Goal: Task Accomplishment & Management: Complete application form

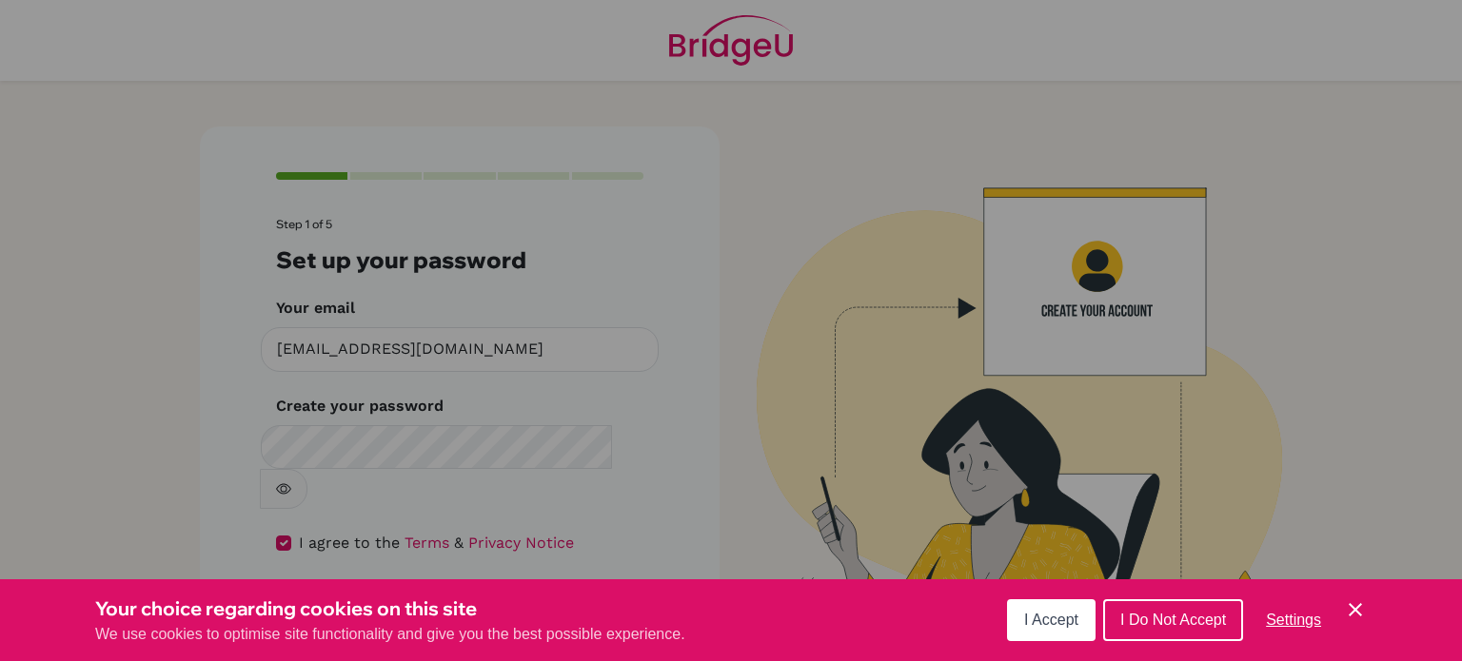
scroll to position [4, 0]
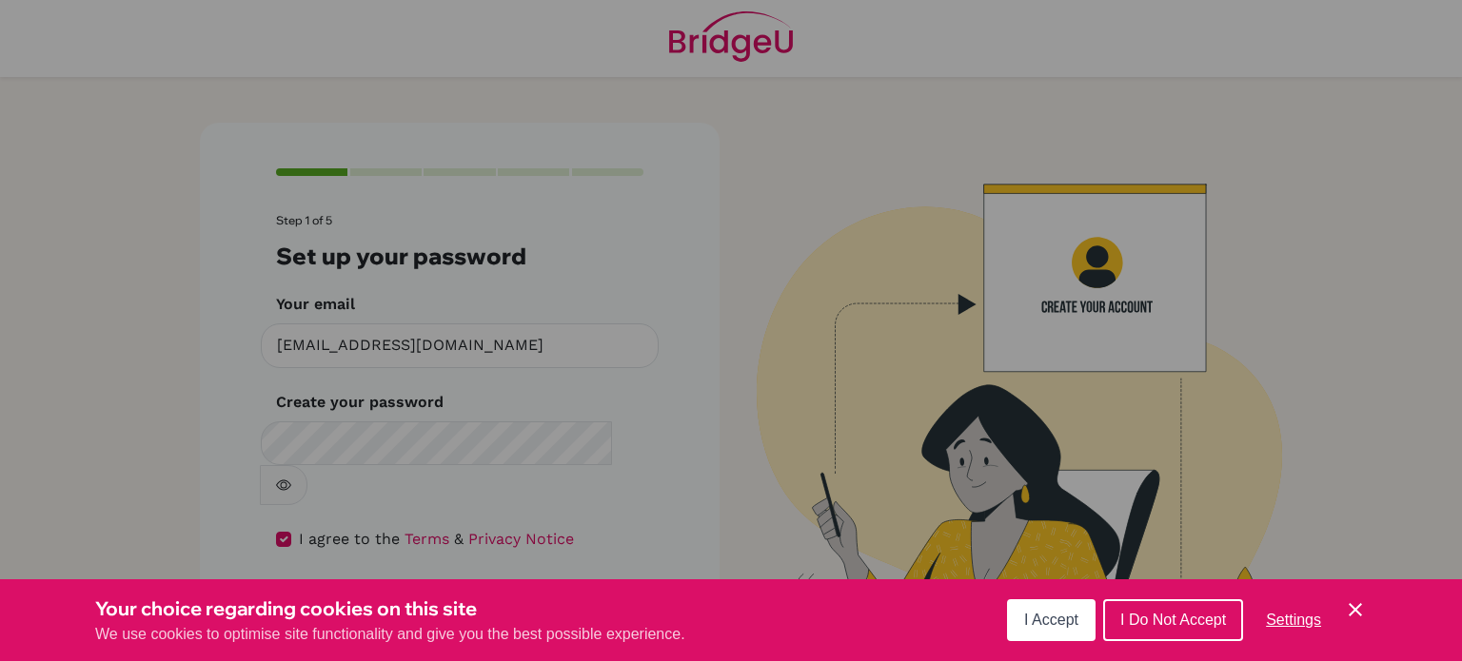
click at [1058, 626] on span "I Accept" at bounding box center [1051, 620] width 54 height 16
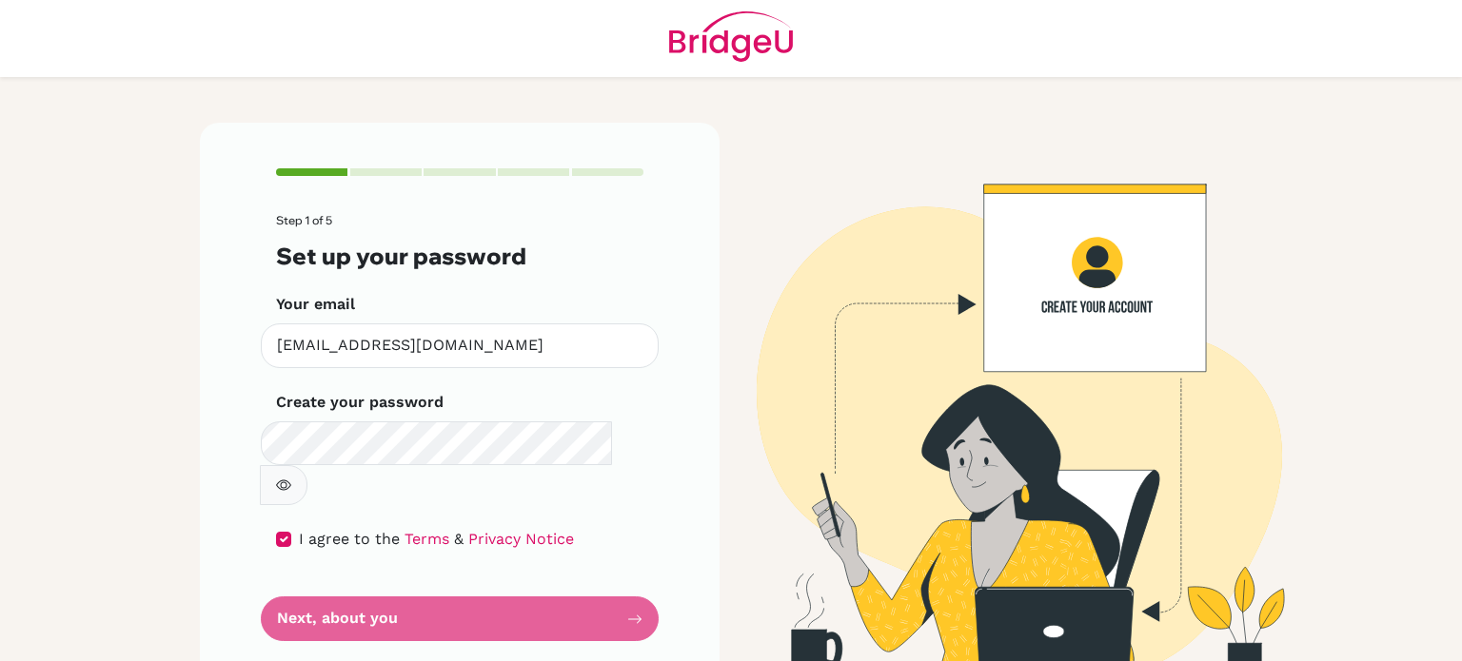
click at [307, 465] on button "button" at bounding box center [284, 485] width 48 height 40
click at [606, 588] on form "Step 1 of 5 Set up your password Your email [EMAIL_ADDRESS][DOMAIN_NAME] Invali…" at bounding box center [459, 427] width 367 height 427
click at [643, 571] on div "Step 1 of 5 Set up your password Your email [EMAIL_ADDRESS][DOMAIN_NAME] Invali…" at bounding box center [460, 405] width 520 height 564
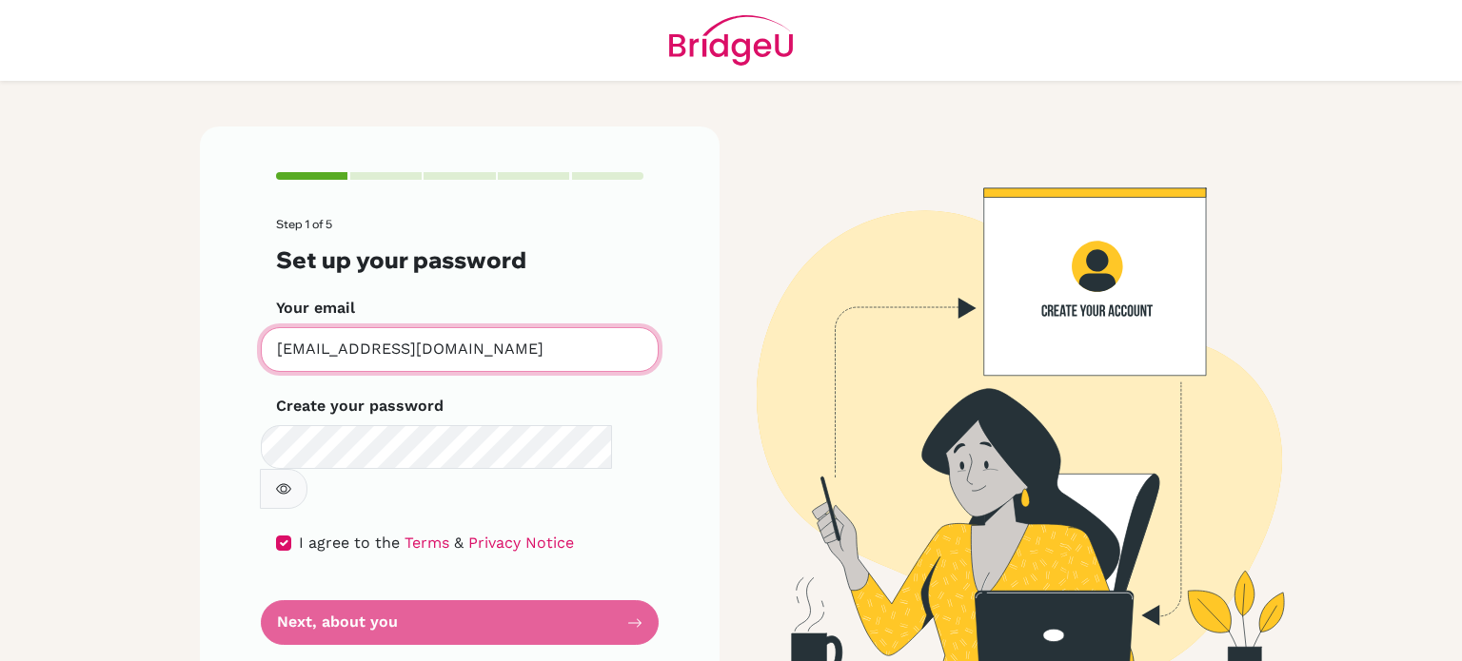
click at [561, 352] on input "[EMAIL_ADDRESS][DOMAIN_NAME]" at bounding box center [460, 349] width 398 height 45
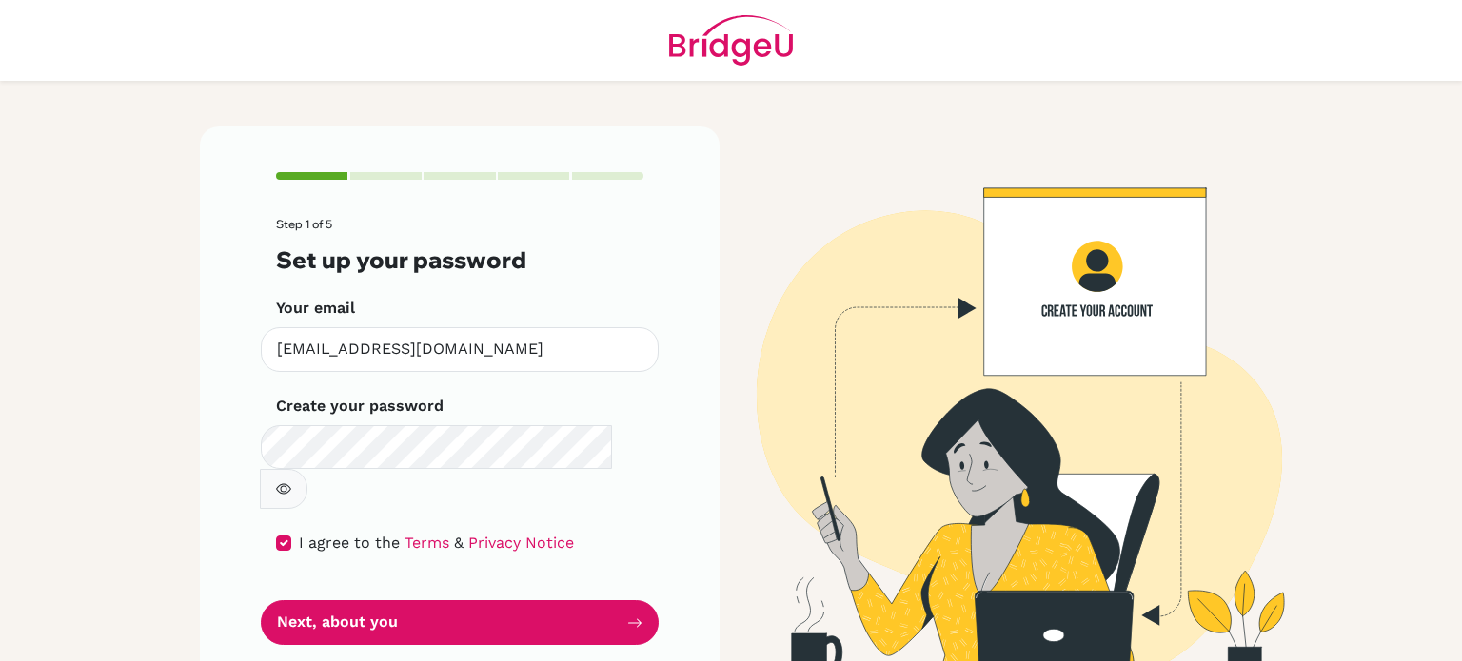
click at [307, 469] on button "button" at bounding box center [284, 489] width 48 height 40
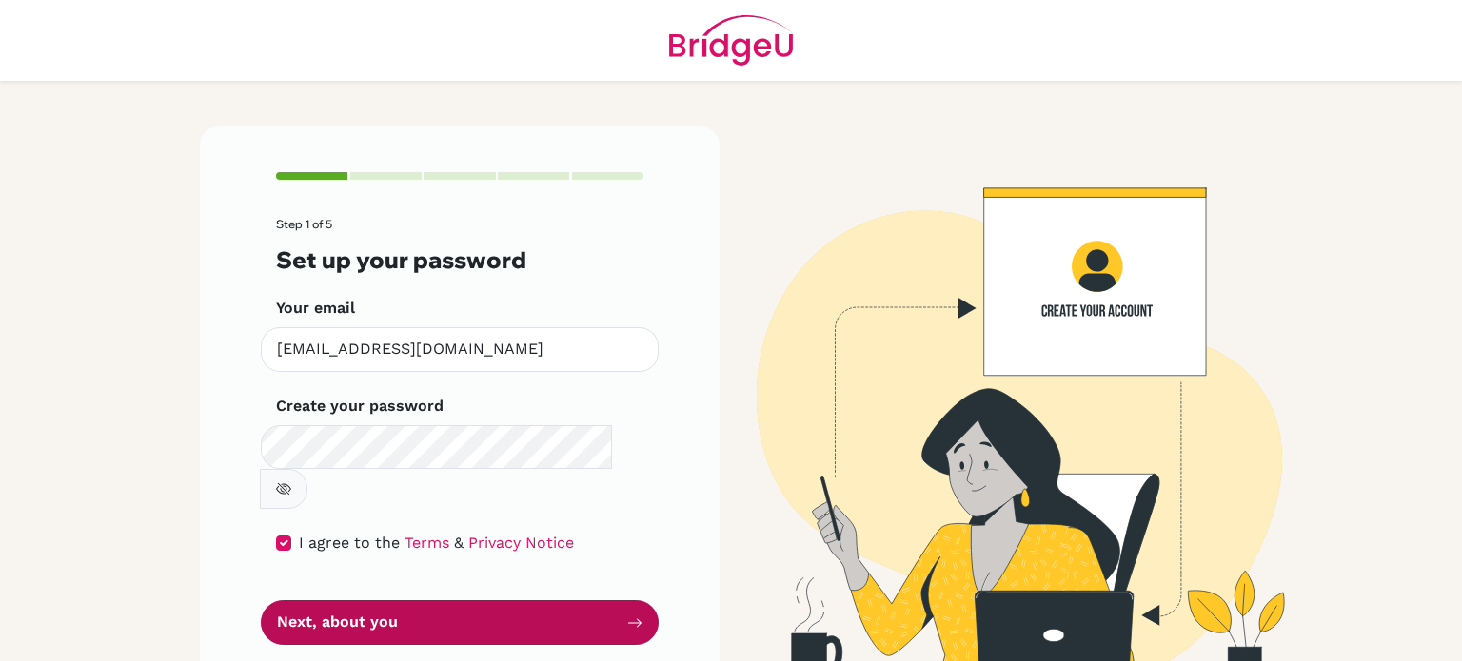
click at [506, 600] on button "Next, about you" at bounding box center [460, 622] width 398 height 45
